Goal: Task Accomplishment & Management: Use online tool/utility

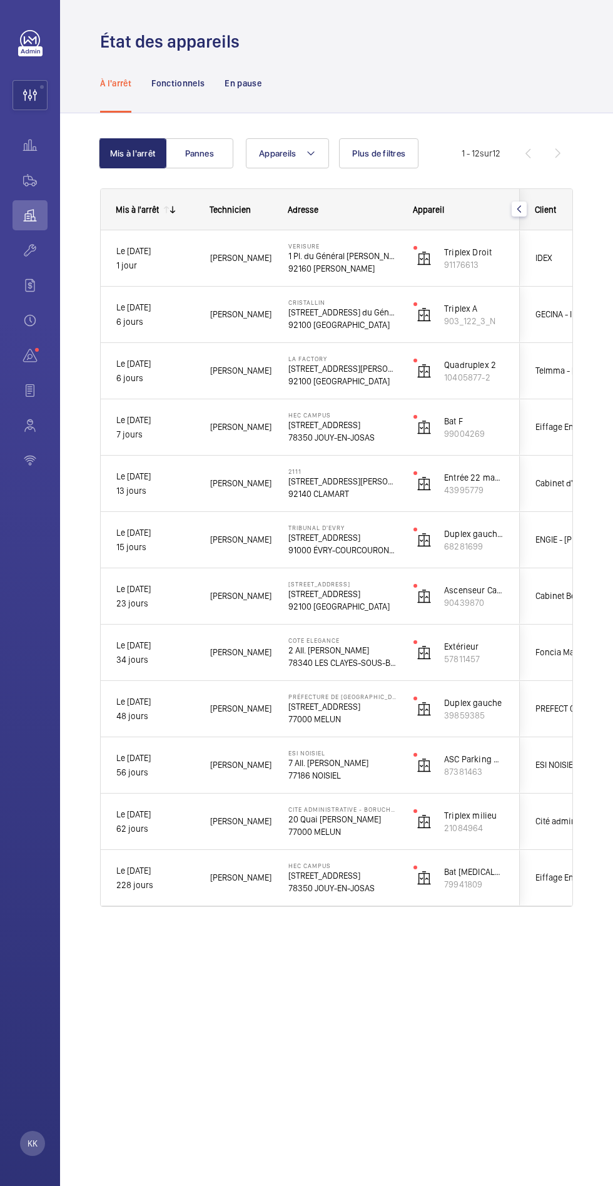
click at [23, 95] on wm-front-icon-button at bounding box center [30, 95] width 34 height 30
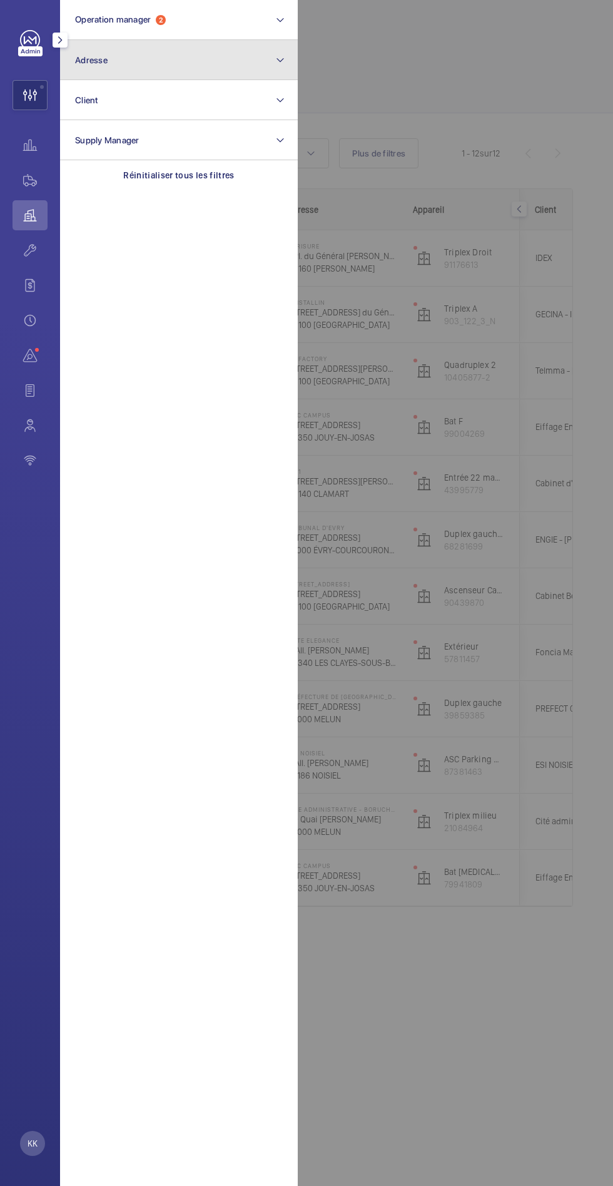
click at [115, 69] on button "Adresse" at bounding box center [179, 60] width 238 height 40
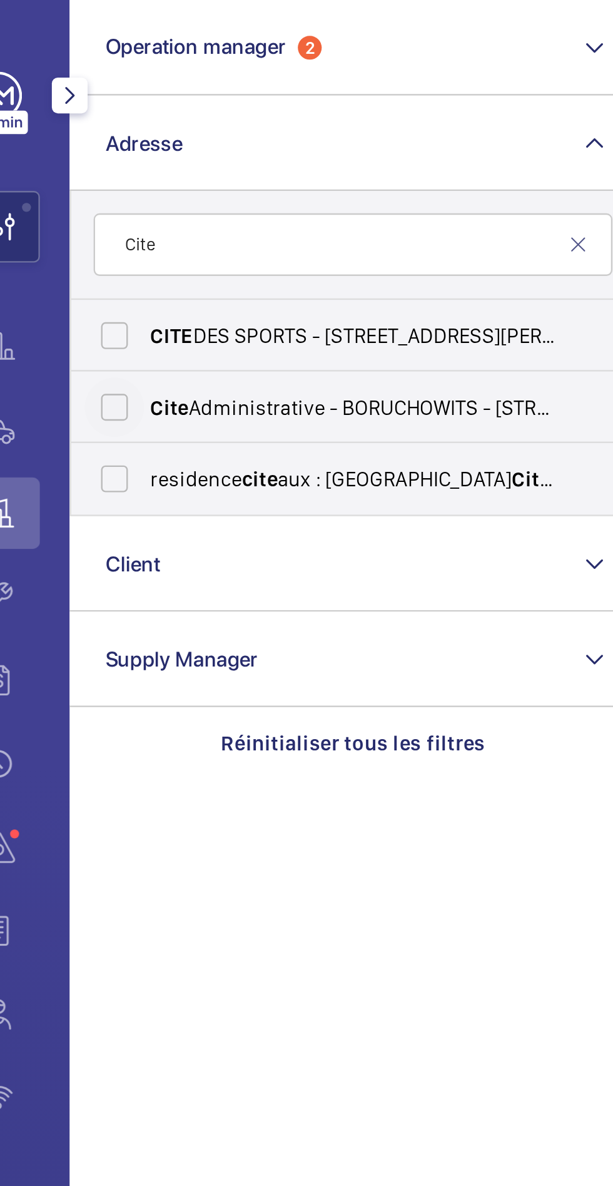
type input "Cite"
click at [89, 167] on input "Cite Administrative - BORUCHOWITS - [STREET_ADDRESS][PERSON_NAME]" at bounding box center [78, 170] width 25 height 25
checkbox input "true"
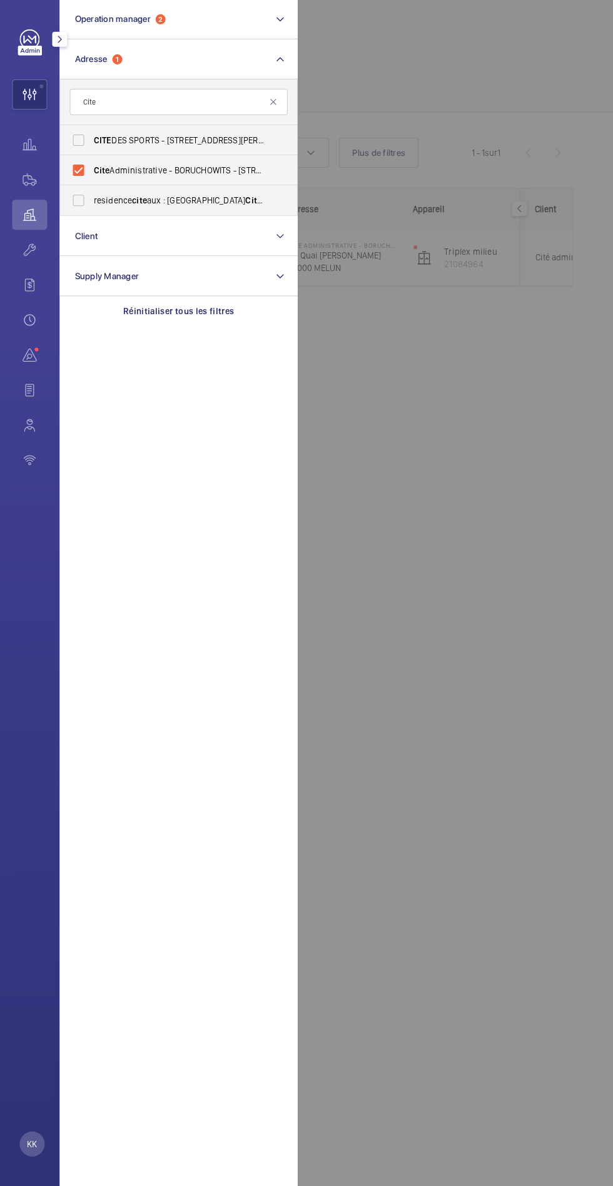
click at [30, 250] on wm-front-icon-button at bounding box center [30, 250] width 35 height 30
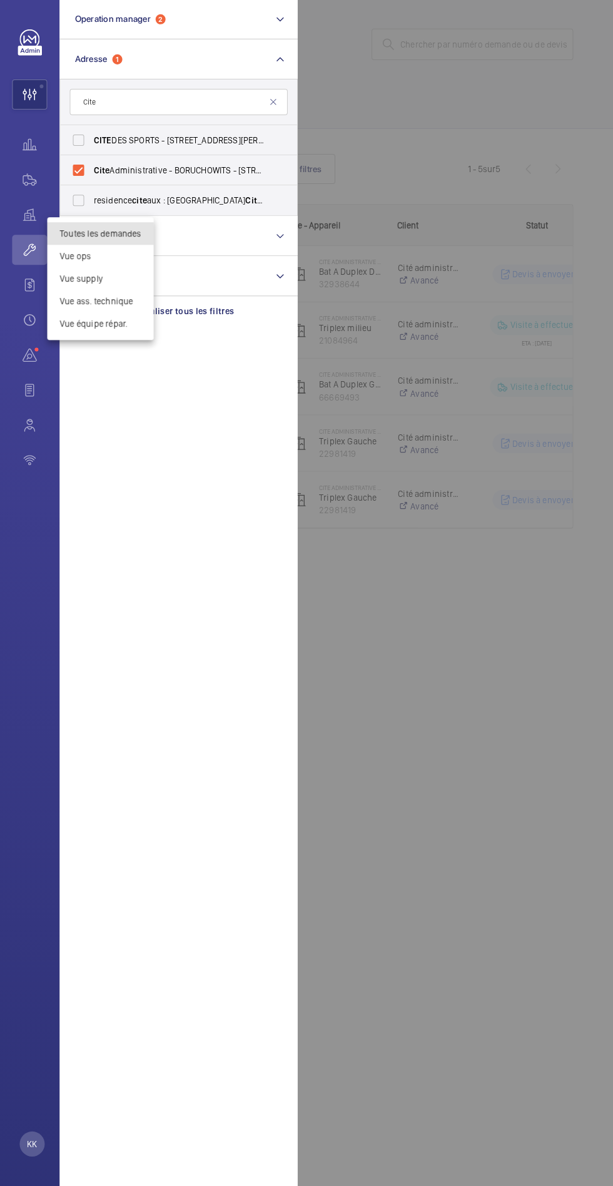
click at [478, 698] on div at bounding box center [306, 593] width 613 height 1186
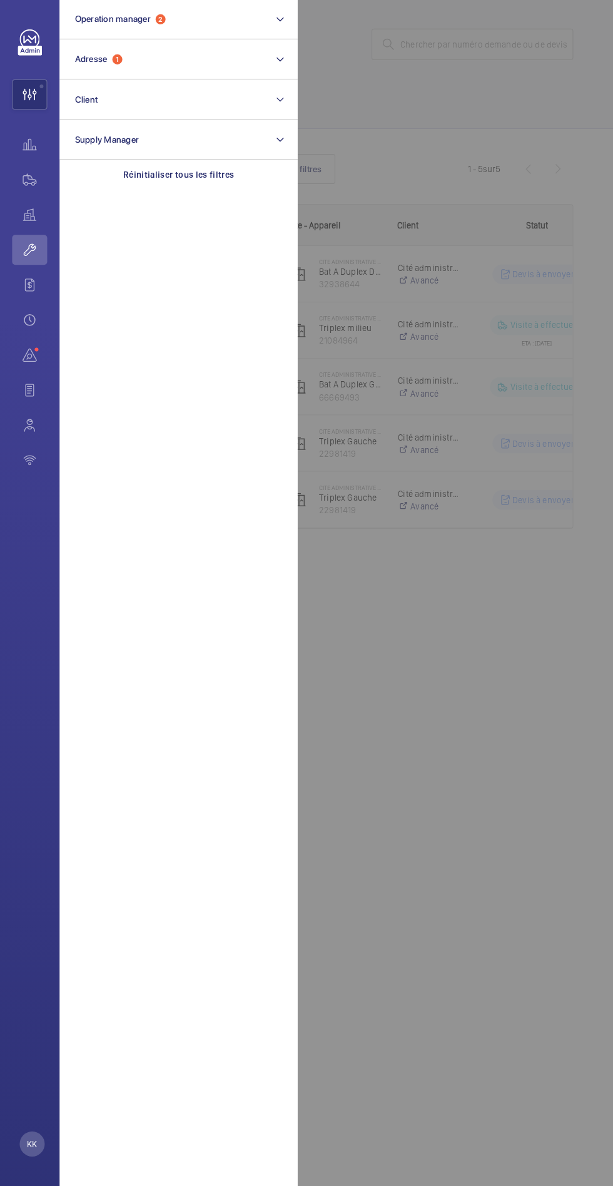
click at [480, 722] on div at bounding box center [604, 593] width 613 height 1186
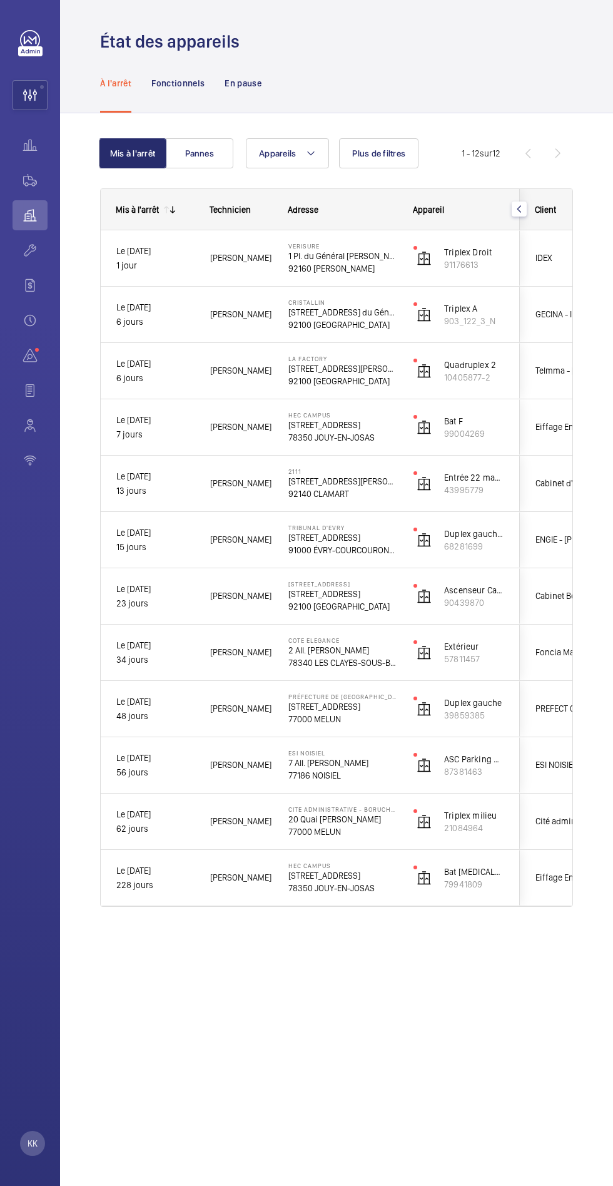
click at [17, 180] on wm-front-icon-button at bounding box center [30, 180] width 35 height 30
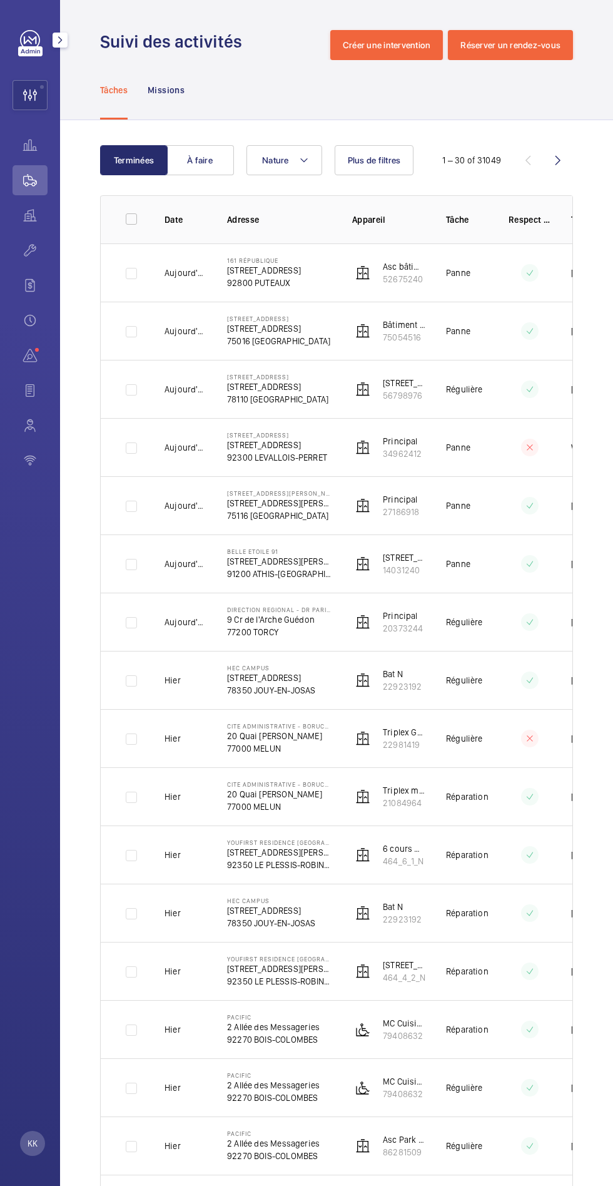
click at [29, 96] on wm-front-icon-button at bounding box center [30, 95] width 34 height 30
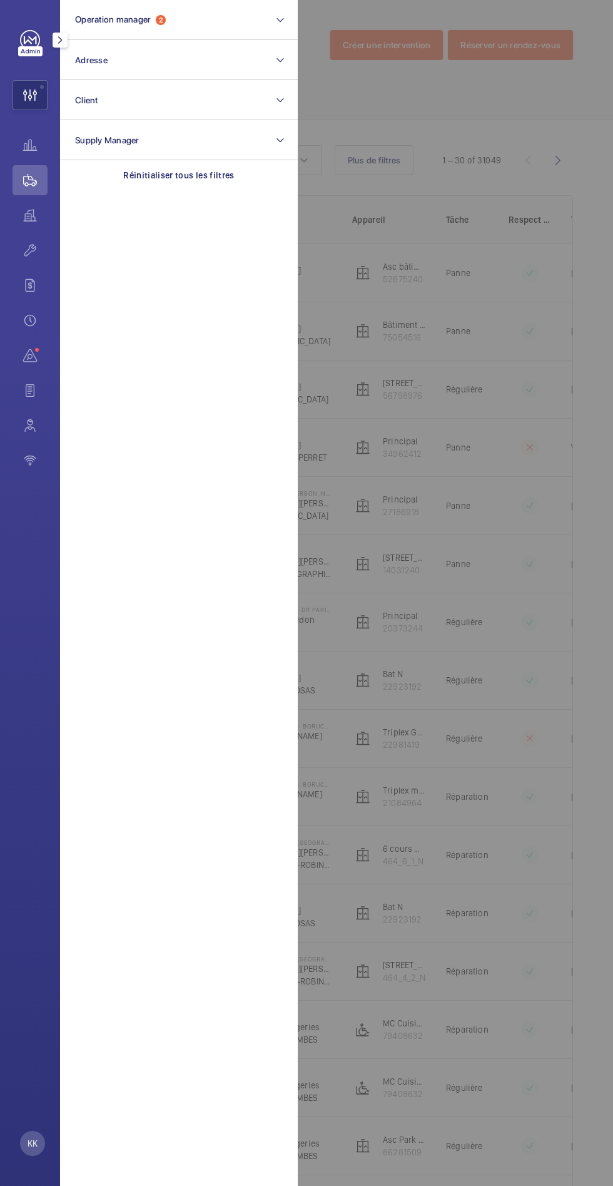
click at [188, 71] on button "Adresse" at bounding box center [179, 60] width 238 height 40
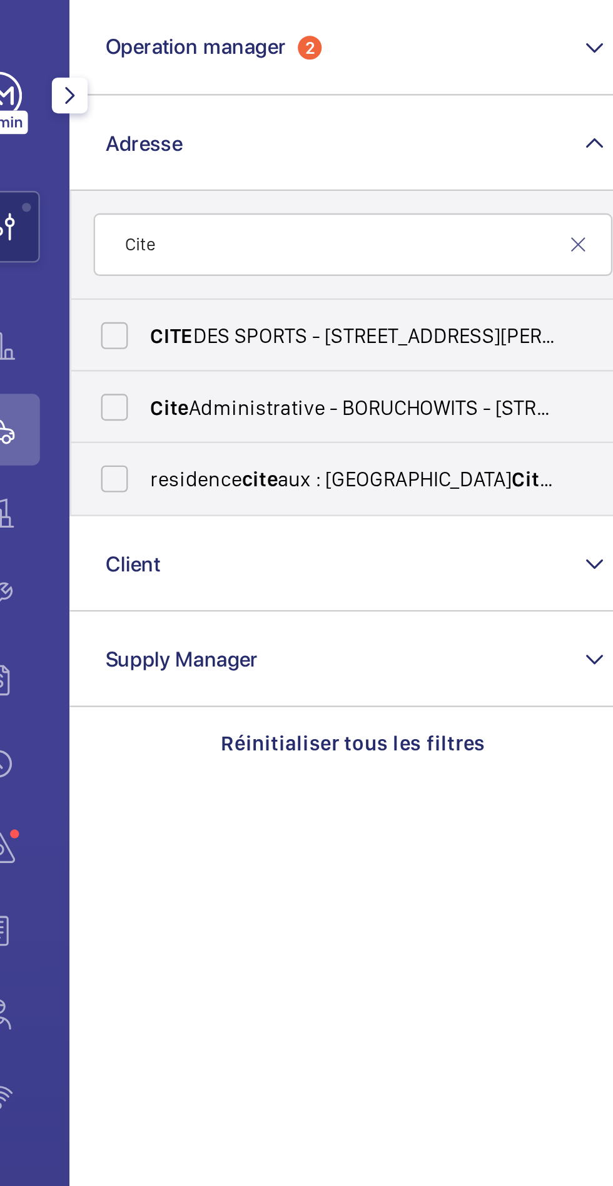
type input "Cite"
click at [173, 166] on span "Cite Administrative - BORUCHOWITS - [STREET_ADDRESS][PERSON_NAME]" at bounding box center [180, 171] width 172 height 13
click at [91, 166] on input "Cite Administrative - BORUCHOWITS - [STREET_ADDRESS][PERSON_NAME]" at bounding box center [78, 170] width 25 height 25
checkbox input "true"
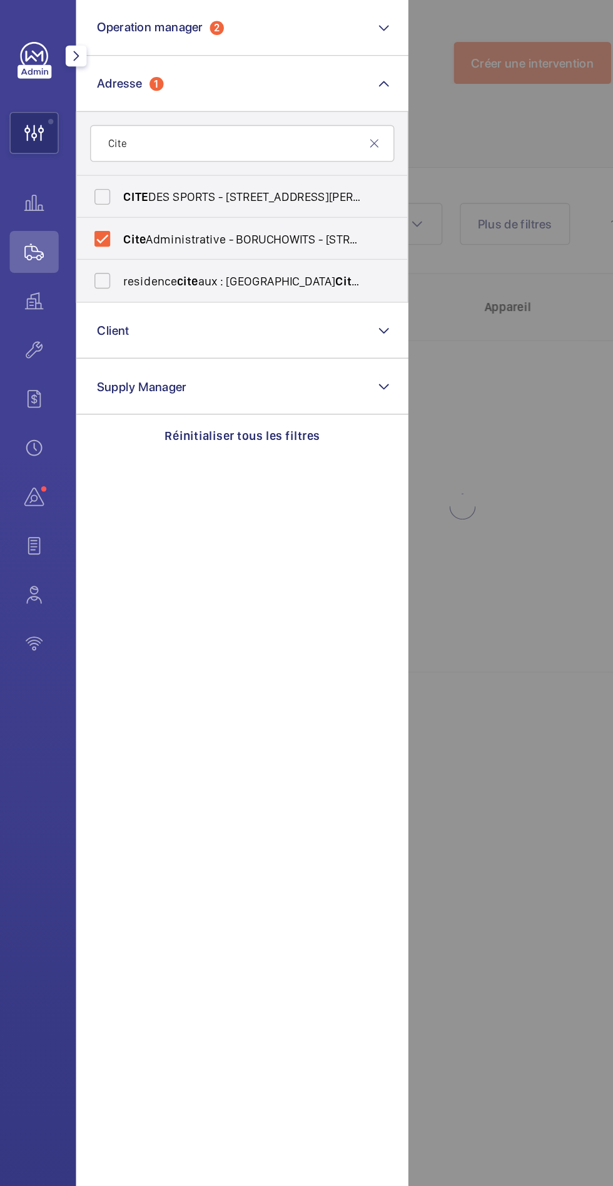
click at [375, 474] on div at bounding box center [604, 593] width 613 height 1186
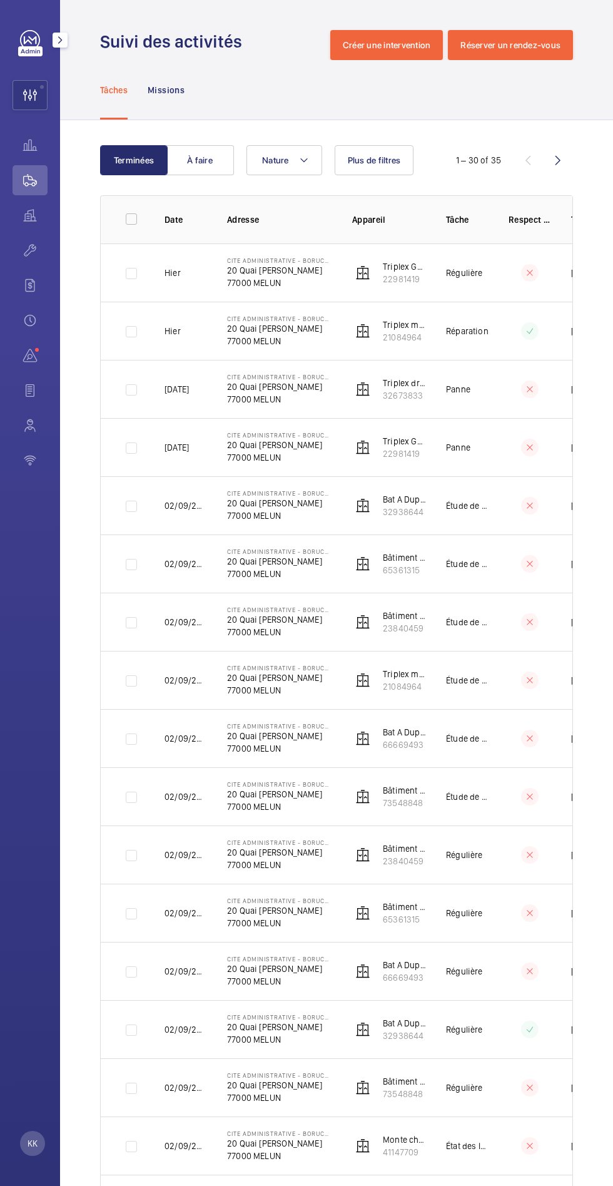
scroll to position [0, 86]
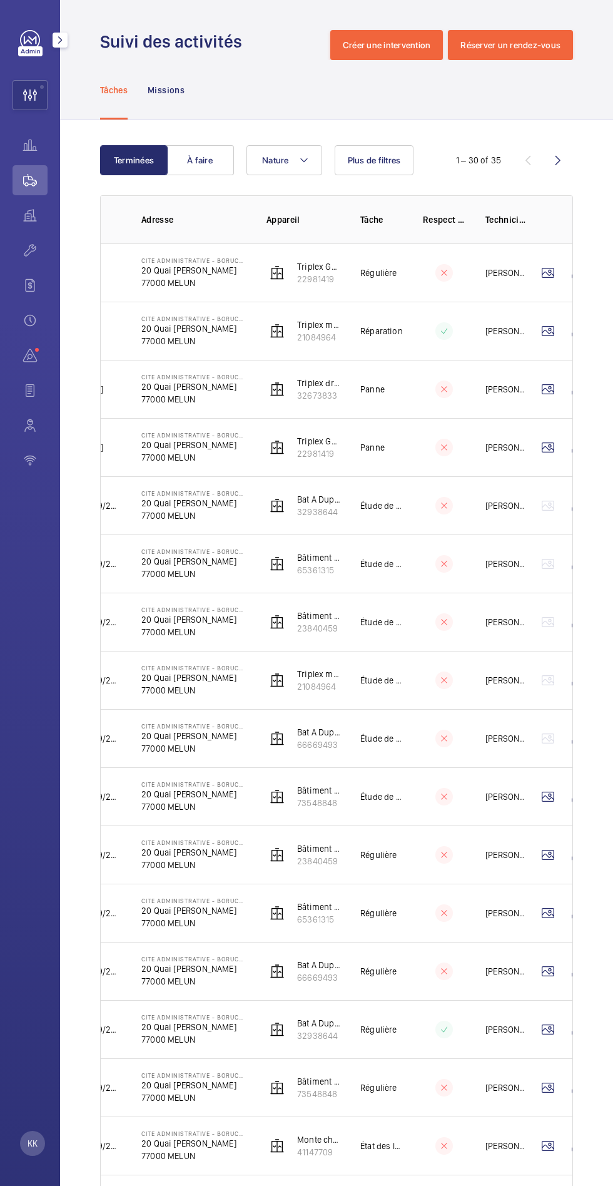
click at [548, 389] on wm-front-icon-button at bounding box center [548, 389] width 30 height 30
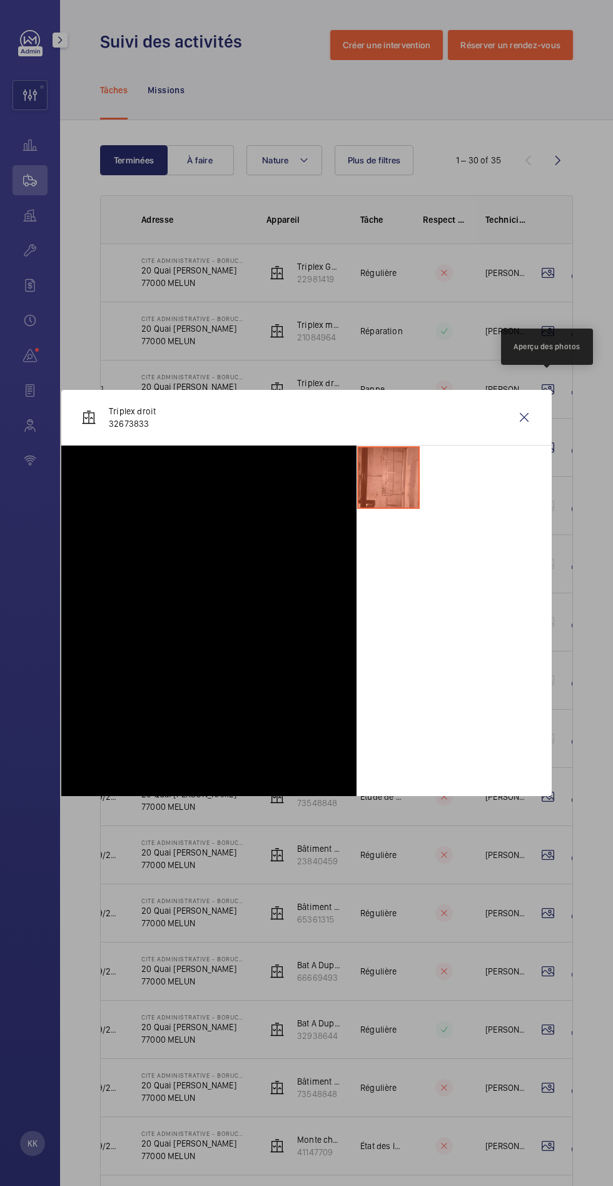
click at [524, 417] on wm-front-icon-button at bounding box center [524, 417] width 30 height 30
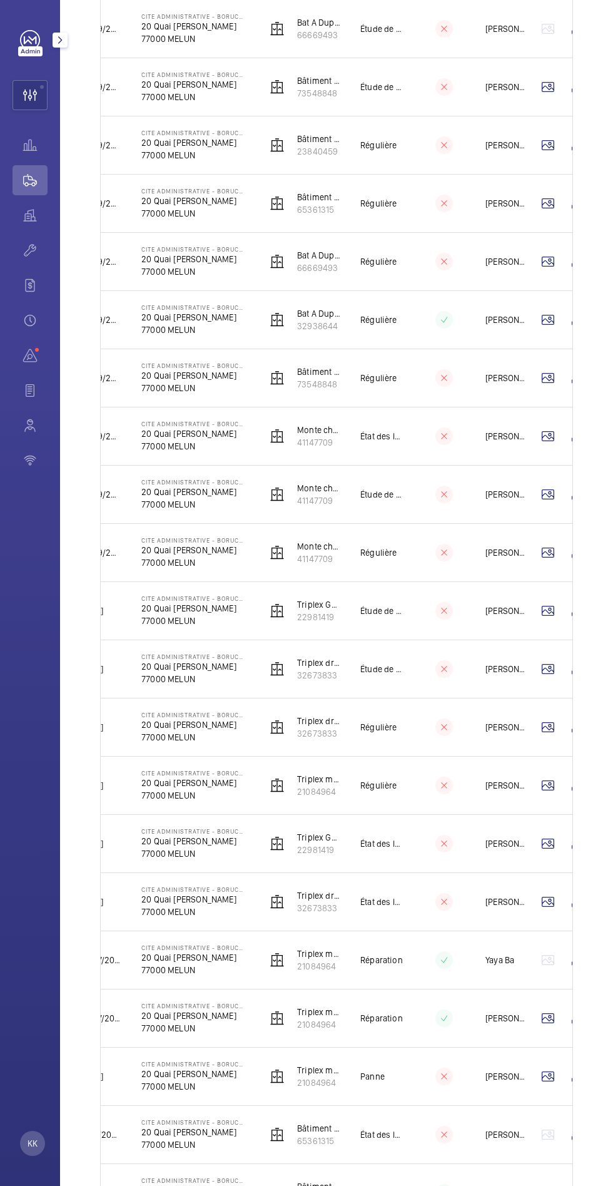
scroll to position [711, 0]
click at [549, 670] on wm-front-icon-button at bounding box center [548, 668] width 30 height 30
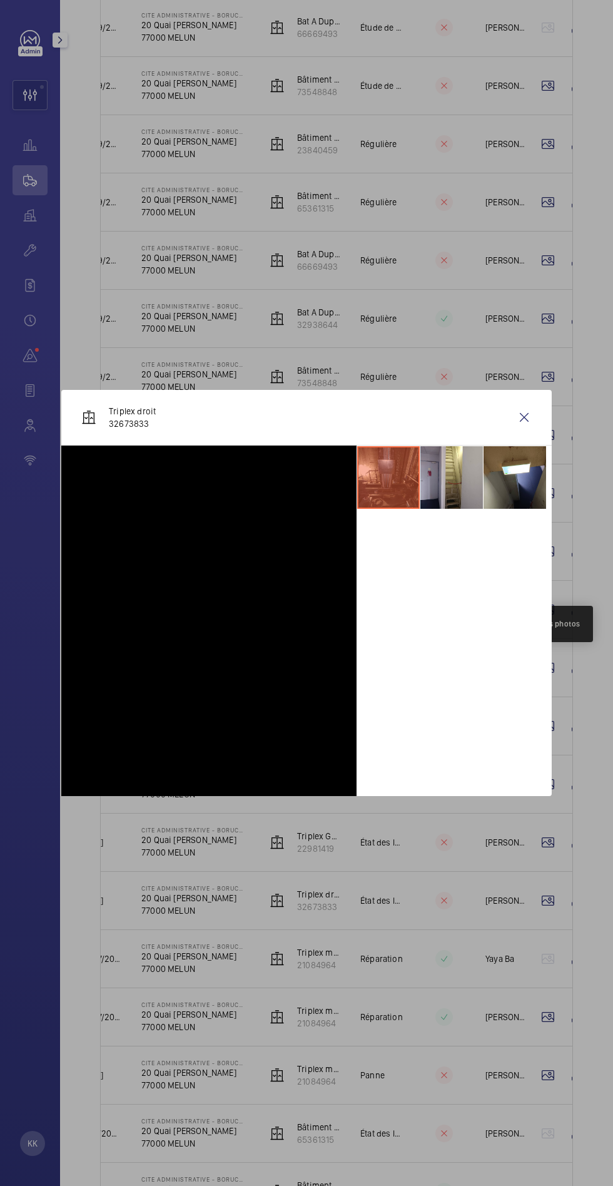
click at [460, 488] on li at bounding box center [452, 477] width 63 height 63
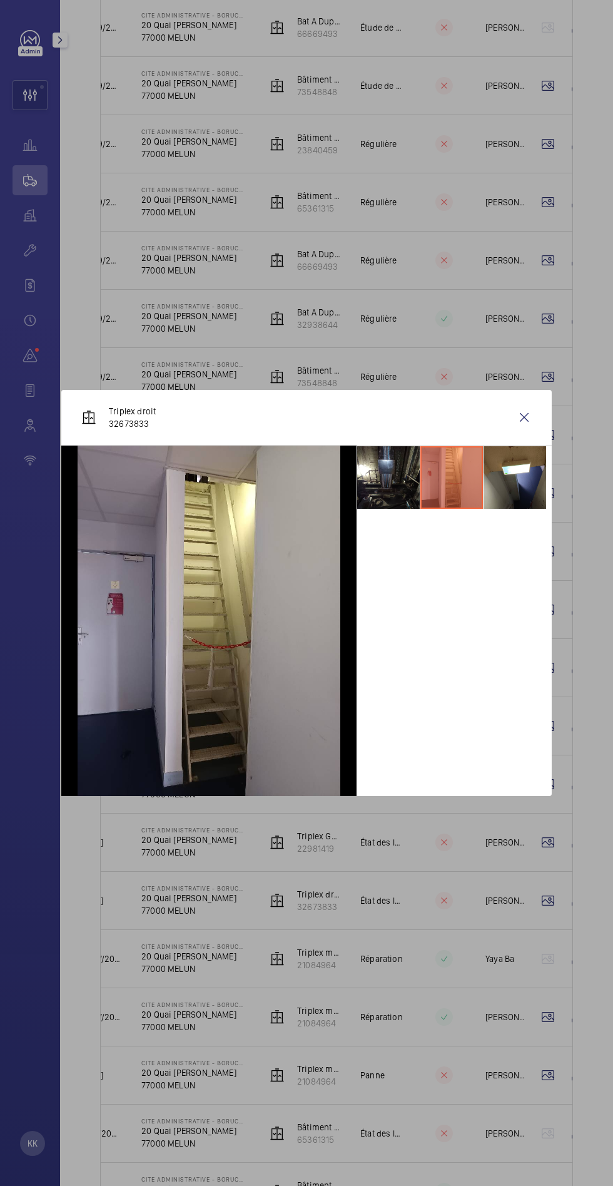
click at [394, 488] on li at bounding box center [388, 477] width 63 height 63
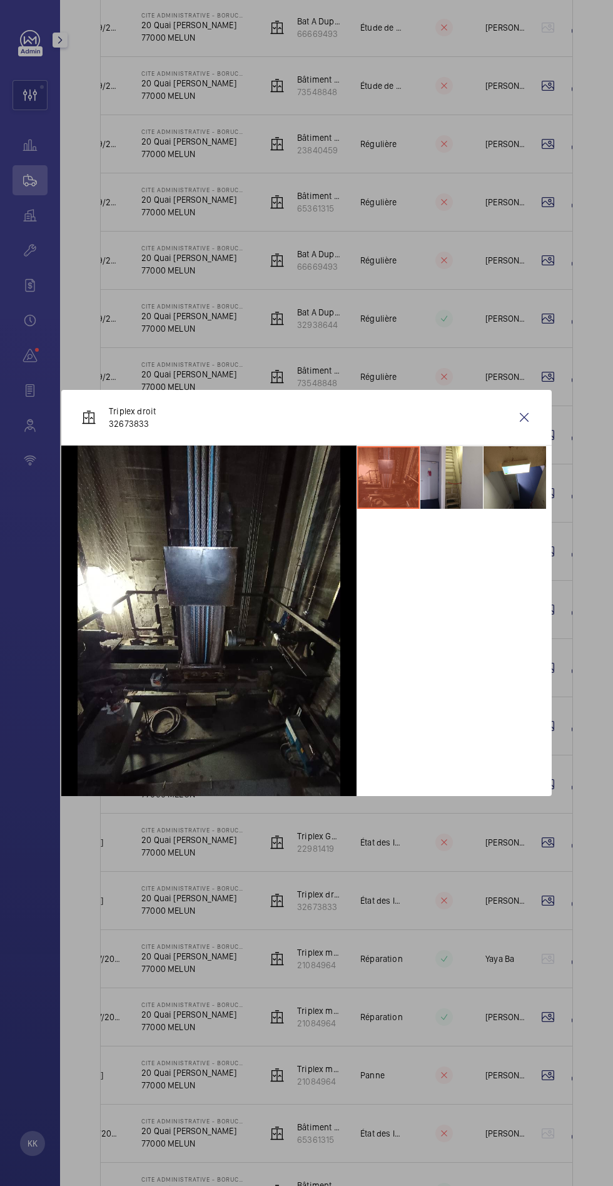
click at [524, 417] on wm-front-icon-button at bounding box center [524, 417] width 30 height 30
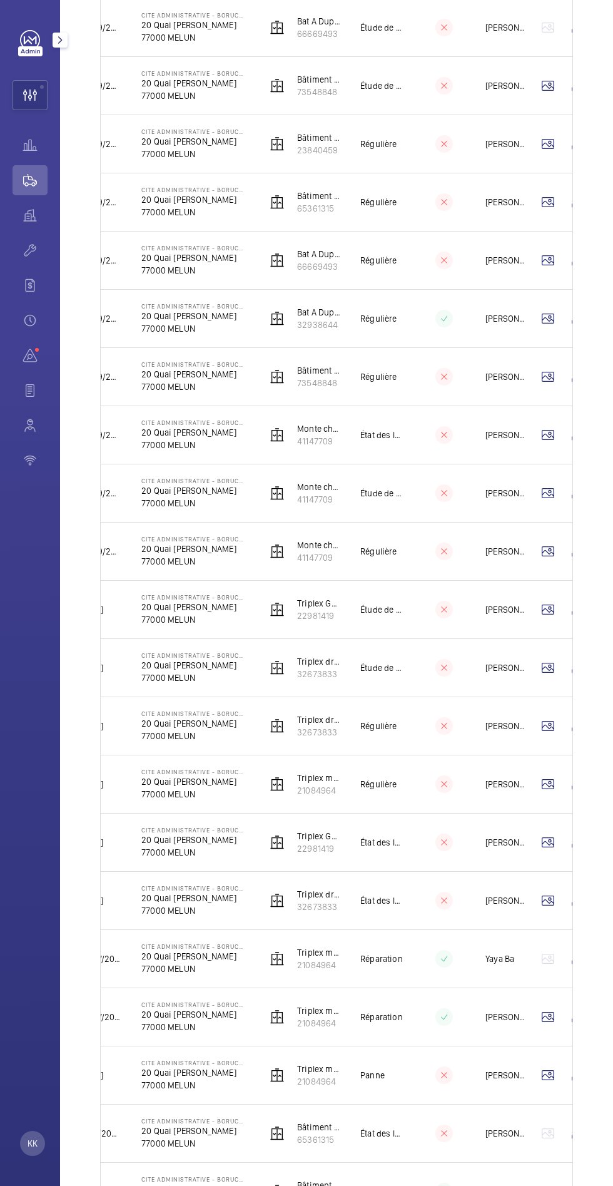
click at [546, 724] on wm-front-icon-button at bounding box center [548, 726] width 30 height 30
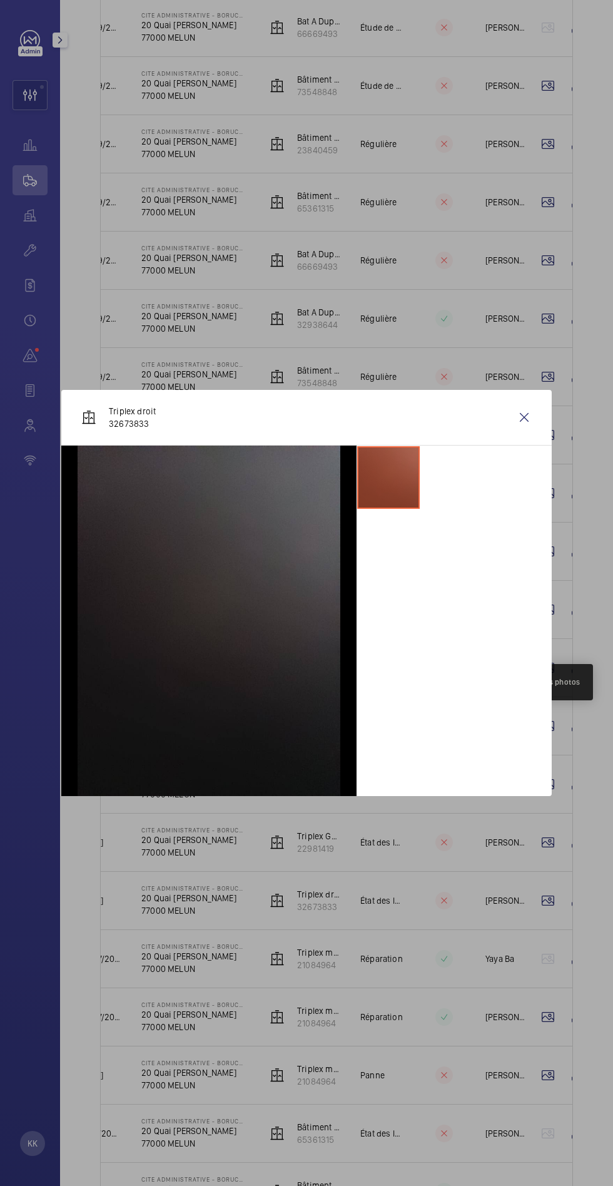
click at [524, 418] on wm-front-icon-button at bounding box center [524, 417] width 30 height 30
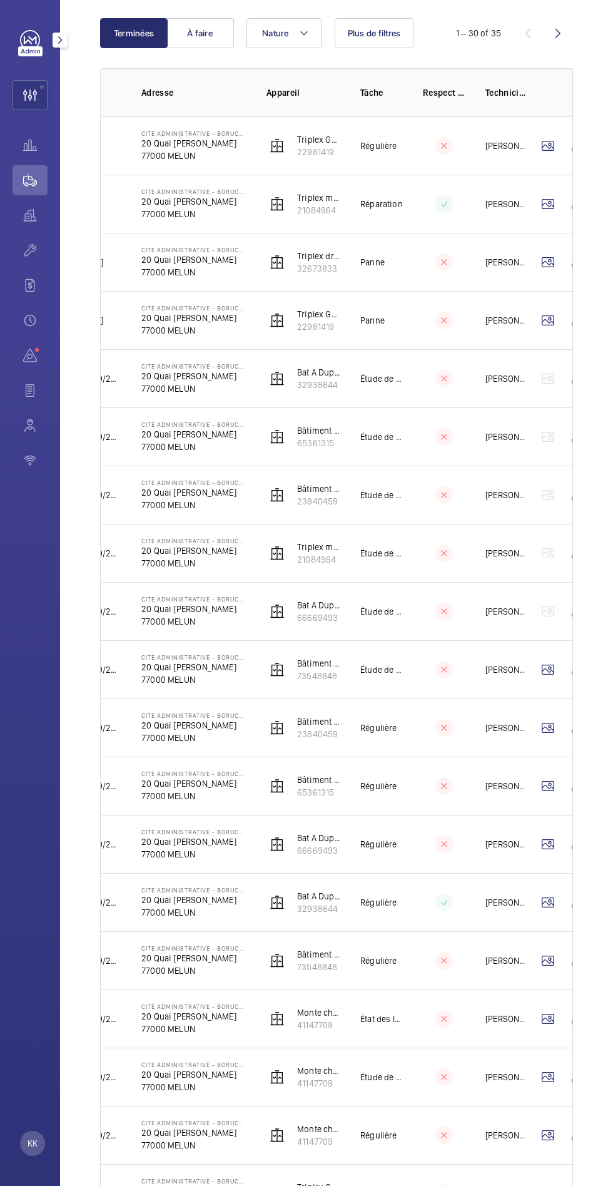
scroll to position [121, 0]
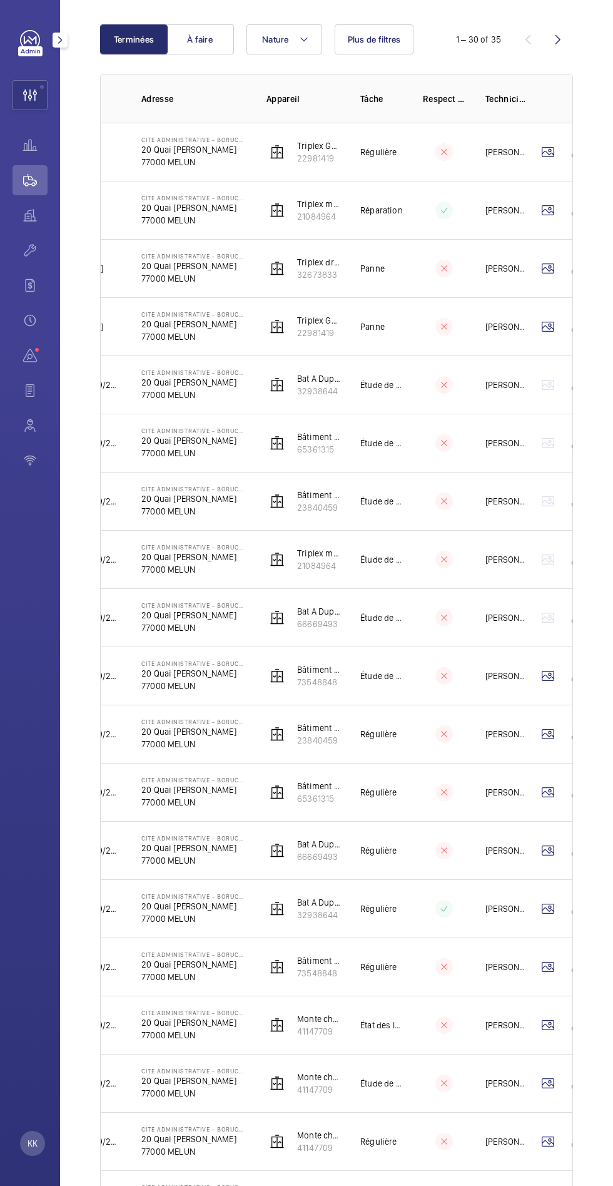
click at [548, 268] on wm-front-icon-button at bounding box center [548, 268] width 30 height 30
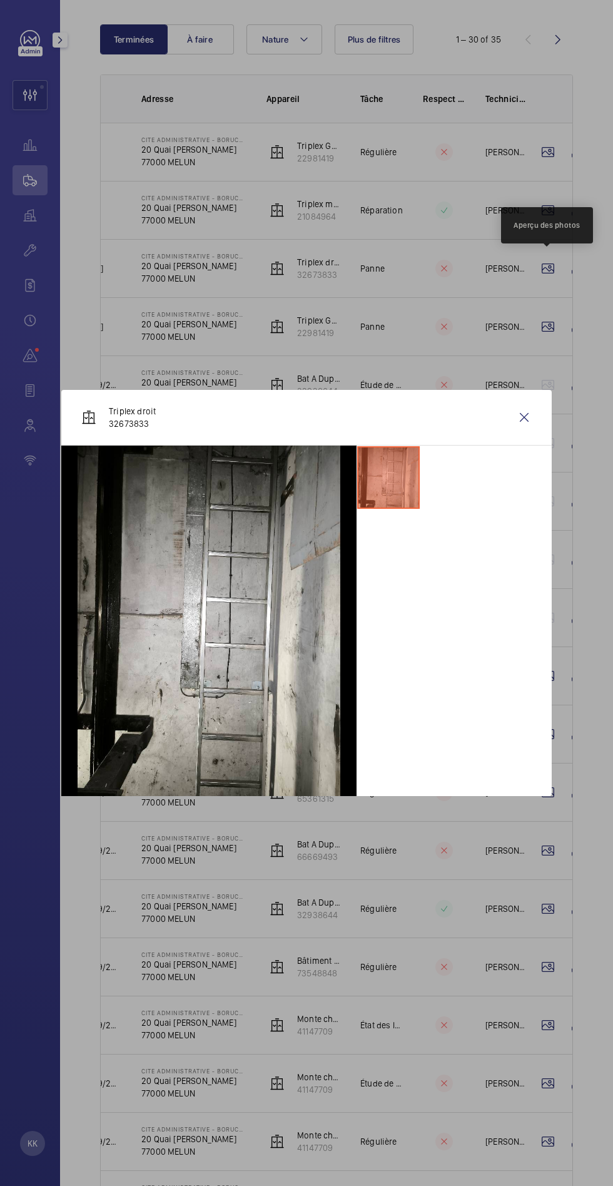
click at [524, 417] on wm-front-icon-button at bounding box center [524, 417] width 30 height 30
